Goal: Find specific page/section: Find specific page/section

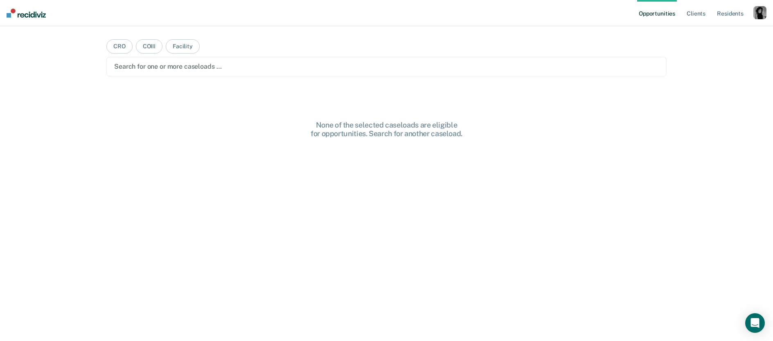
click at [762, 12] on div "button" at bounding box center [759, 12] width 13 height 13
click at [710, 32] on link "Profile" at bounding box center [727, 33] width 66 height 7
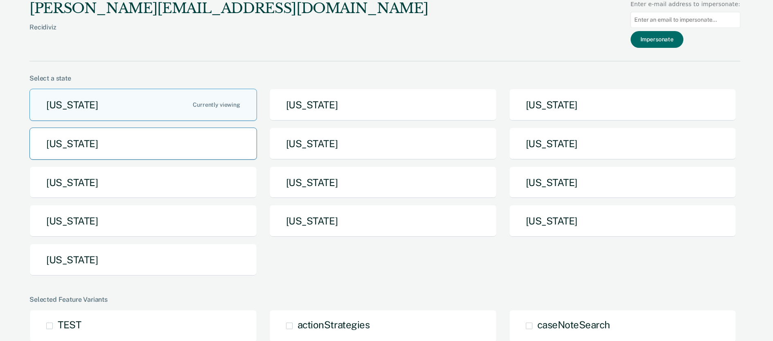
click at [162, 146] on button "[US_STATE]" at bounding box center [143, 144] width 228 height 32
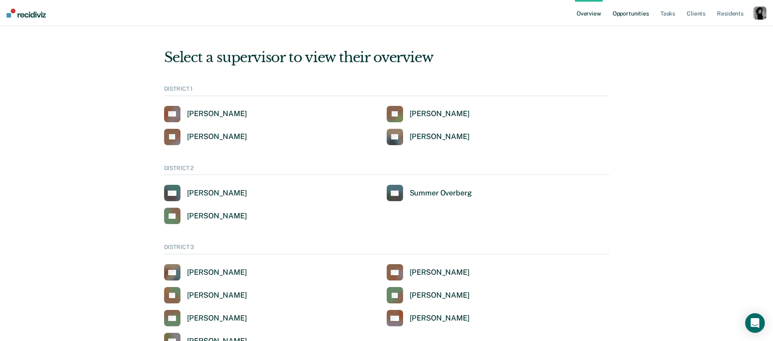
click at [634, 15] on link "Opportunities" at bounding box center [631, 13] width 40 height 26
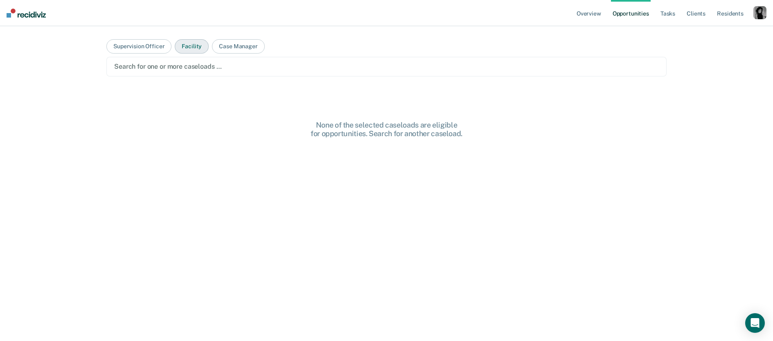
click at [187, 47] on button "Facility" at bounding box center [192, 46] width 34 height 14
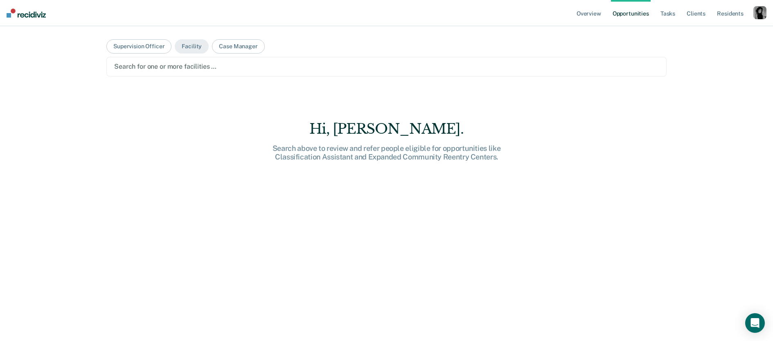
click at [187, 71] on div at bounding box center [386, 66] width 545 height 9
